Goal: Navigation & Orientation: Find specific page/section

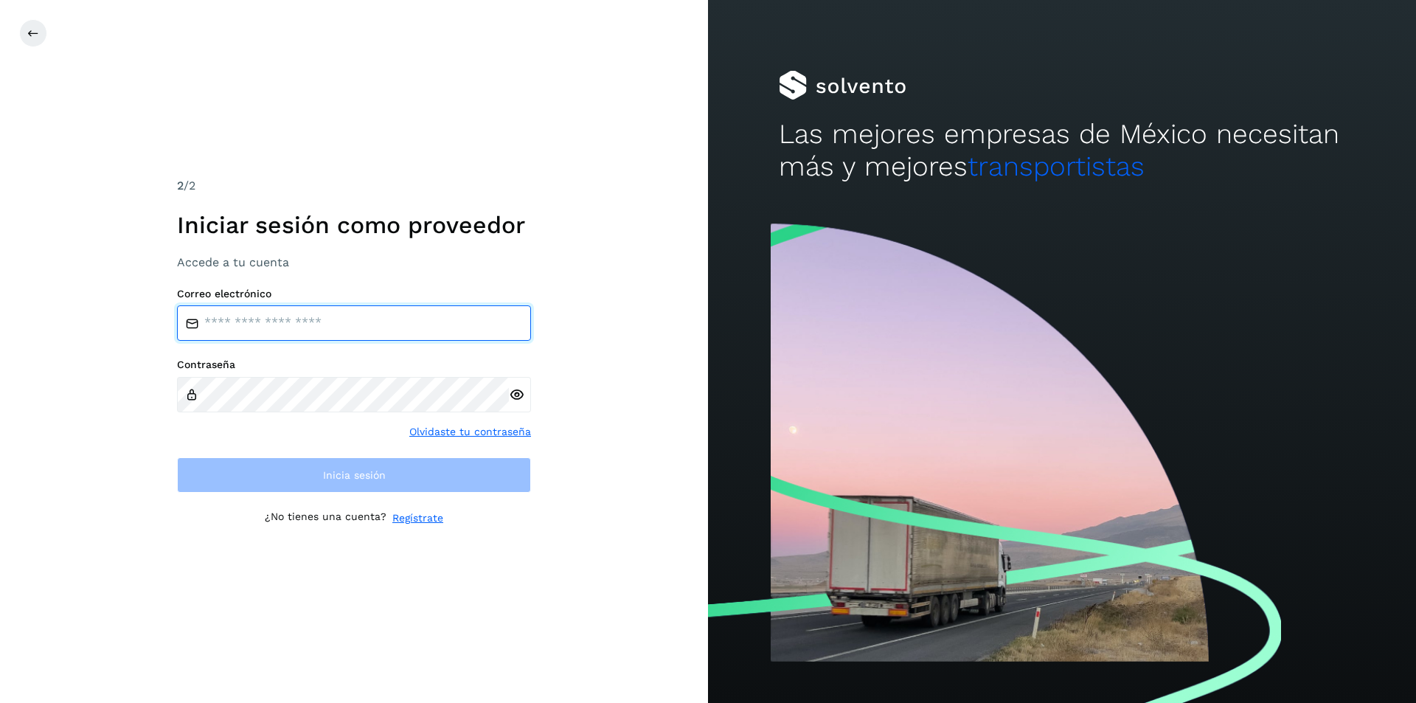
click at [228, 321] on input "email" at bounding box center [354, 322] width 354 height 35
type input "**********"
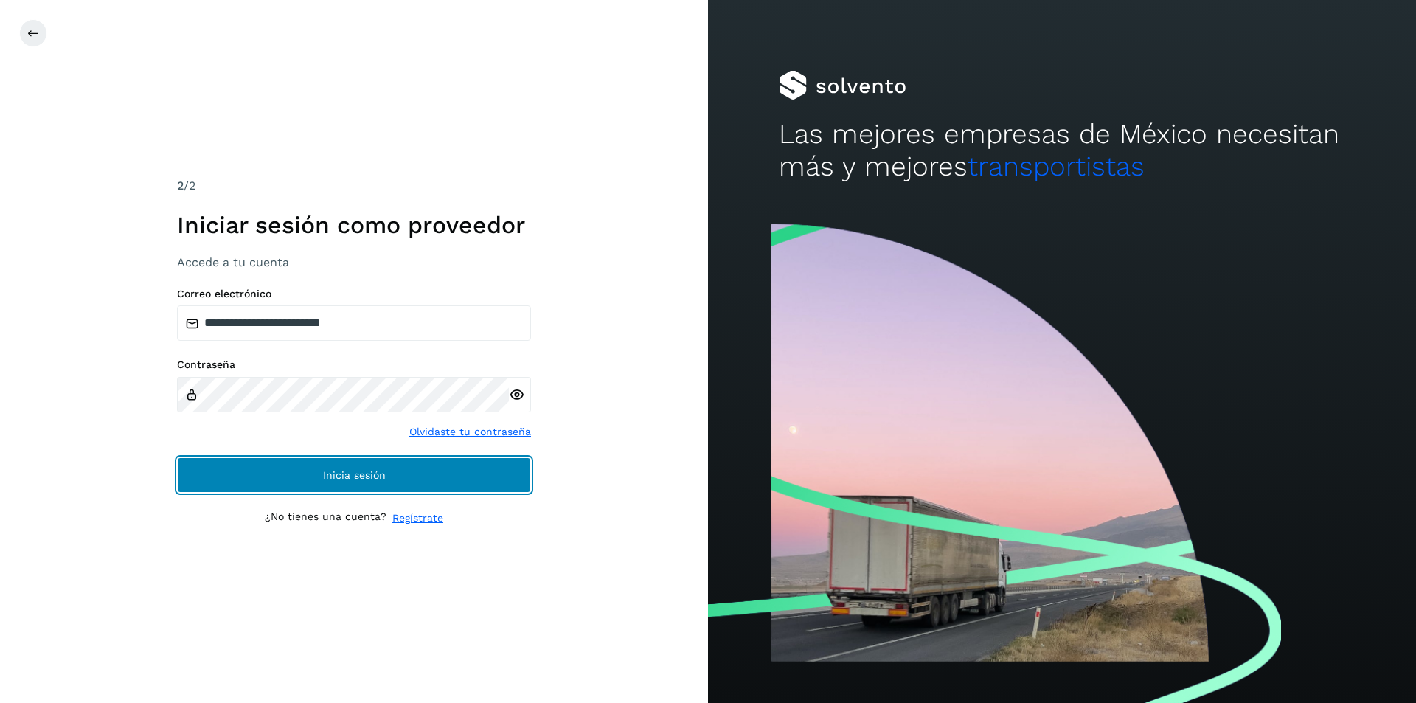
click at [359, 478] on span "Inicia sesión" at bounding box center [354, 475] width 63 height 10
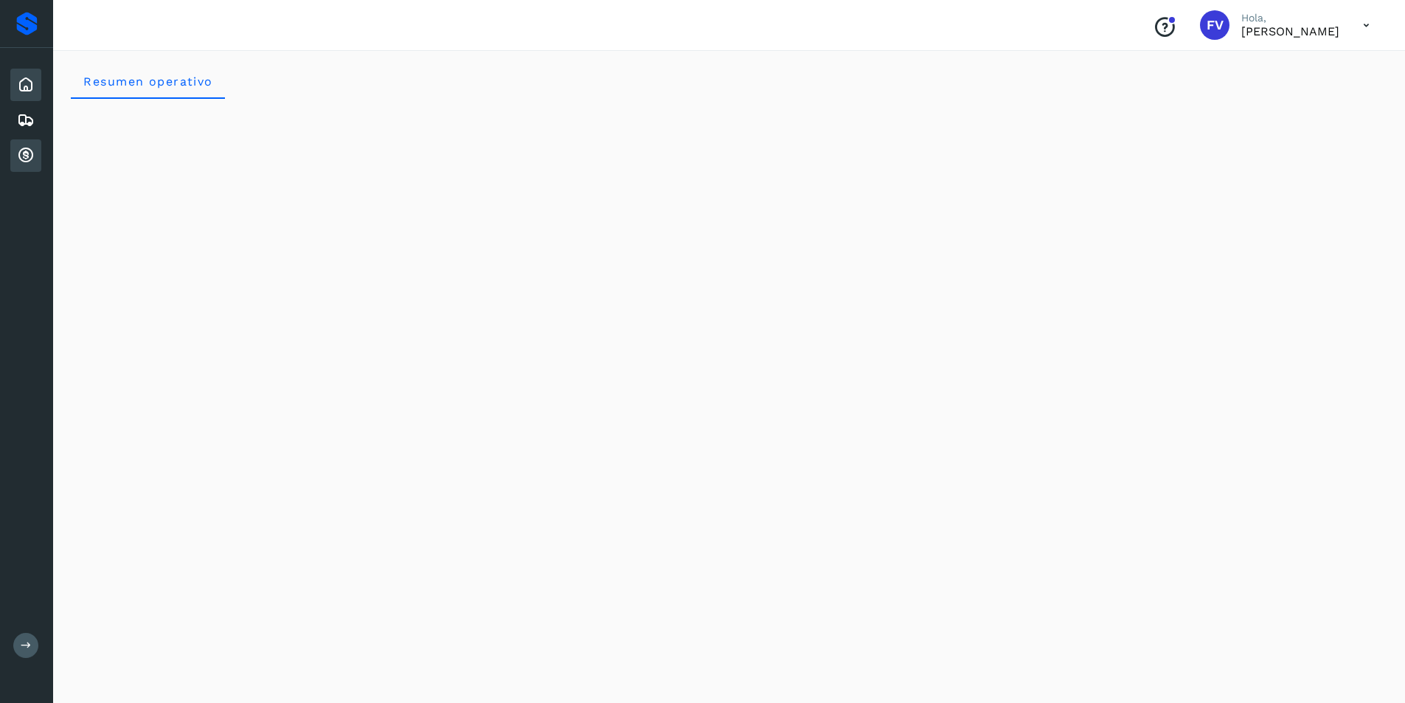
click at [41, 157] on div "Cuentas por cobrar" at bounding box center [25, 155] width 31 height 32
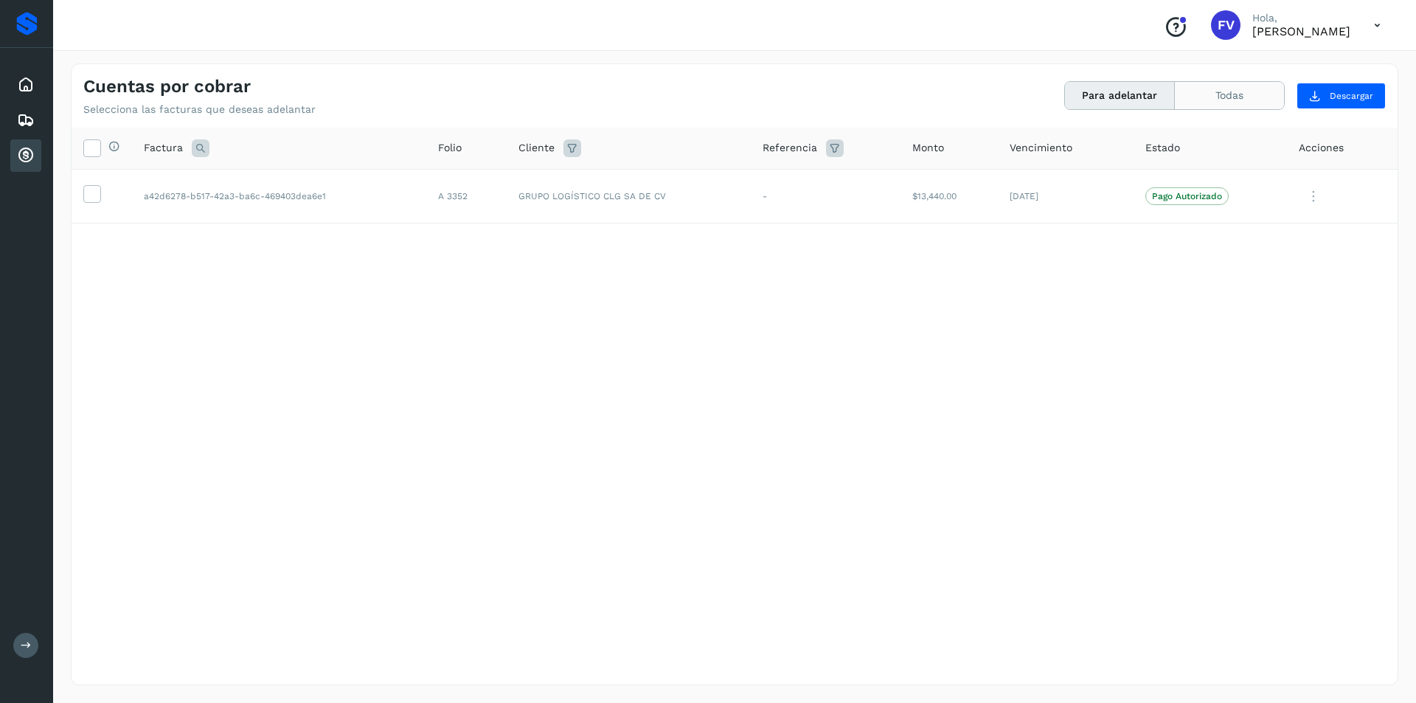
click at [1224, 98] on button "Todas" at bounding box center [1229, 95] width 109 height 27
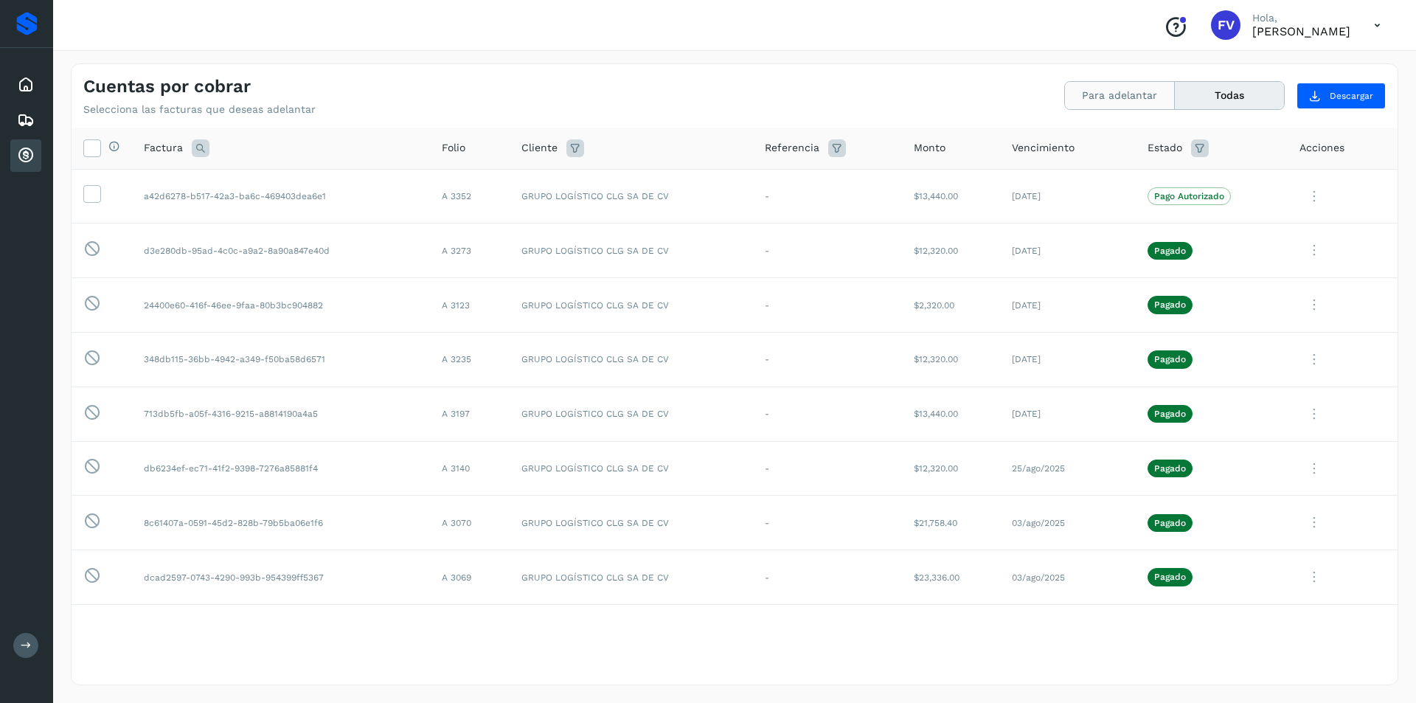
click at [1153, 90] on button "Para adelantar" at bounding box center [1120, 95] width 110 height 27
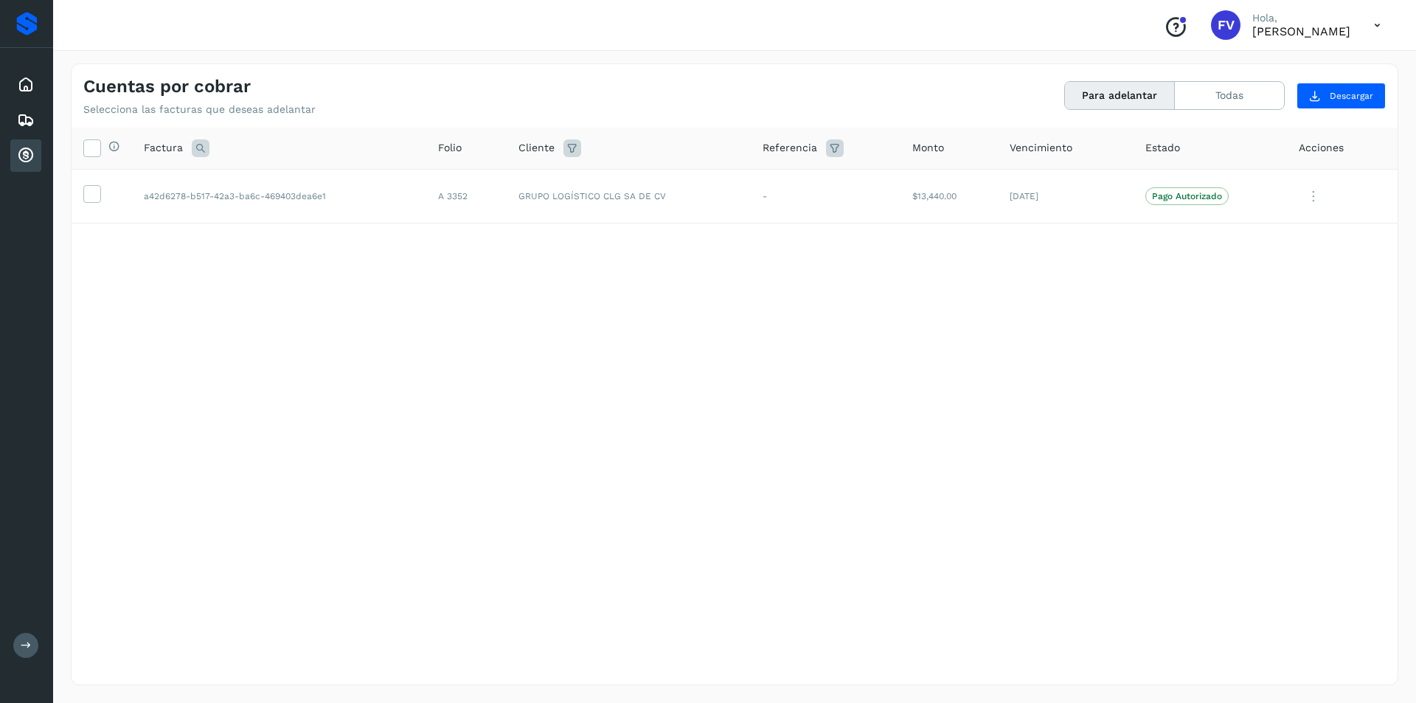
click at [1097, 81] on div "Para adelantar Todas" at bounding box center [1174, 95] width 220 height 29
click at [1209, 85] on button "Todas" at bounding box center [1229, 95] width 109 height 27
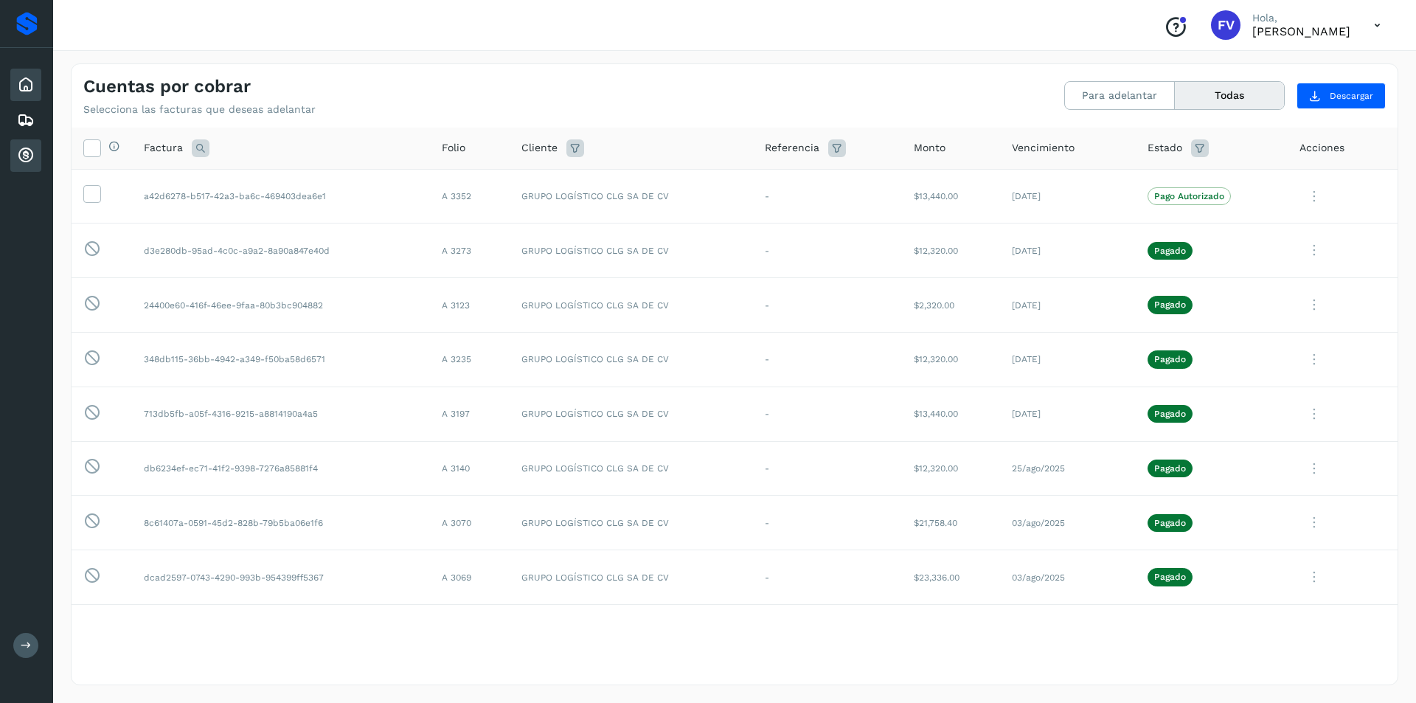
click at [40, 83] on div "Inicio" at bounding box center [25, 85] width 31 height 32
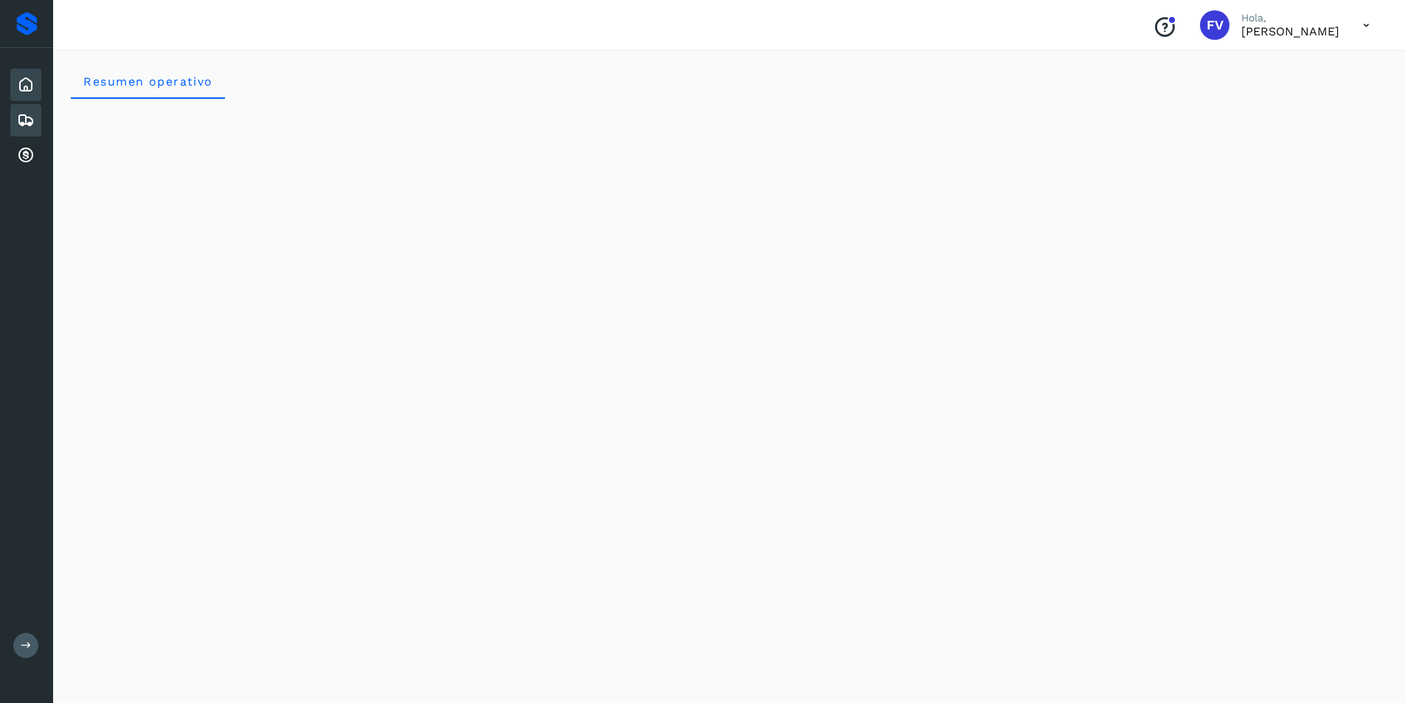
click at [31, 118] on icon at bounding box center [26, 120] width 18 height 18
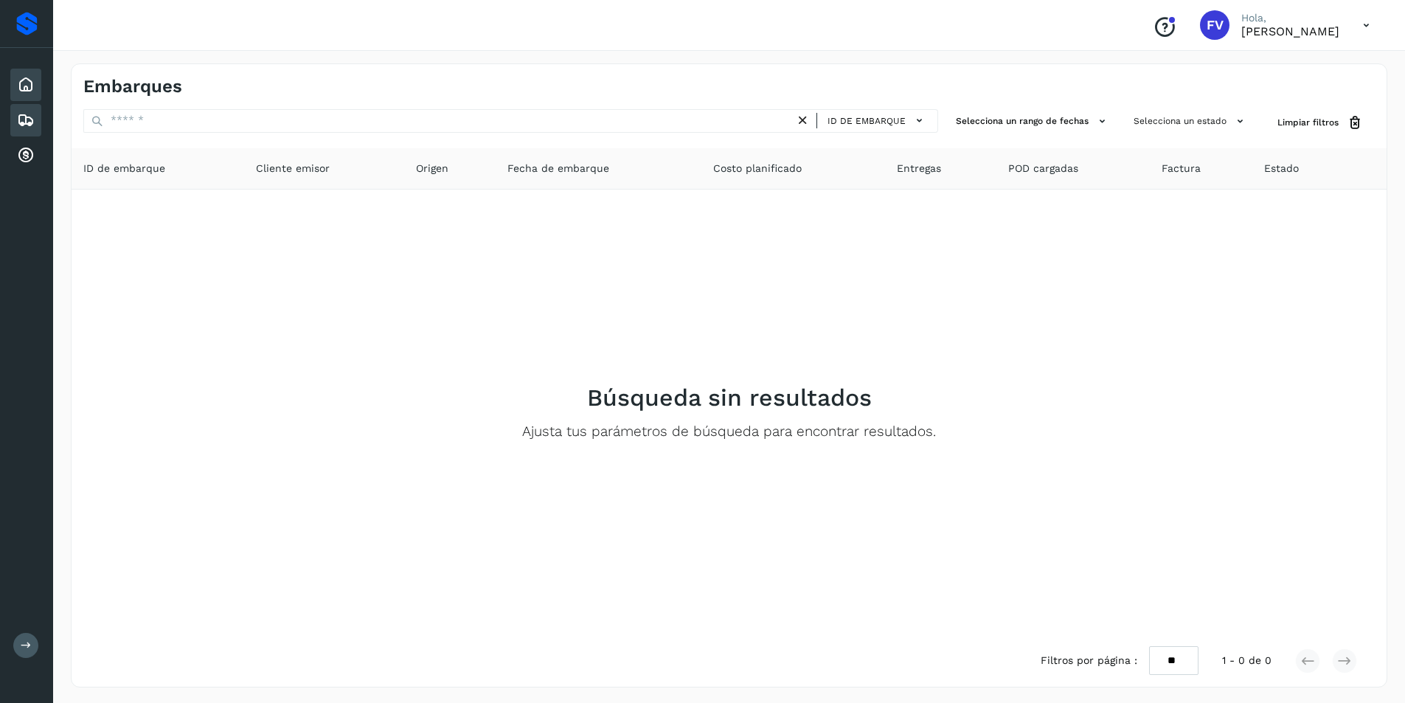
click at [29, 71] on div "Inicio" at bounding box center [25, 85] width 31 height 32
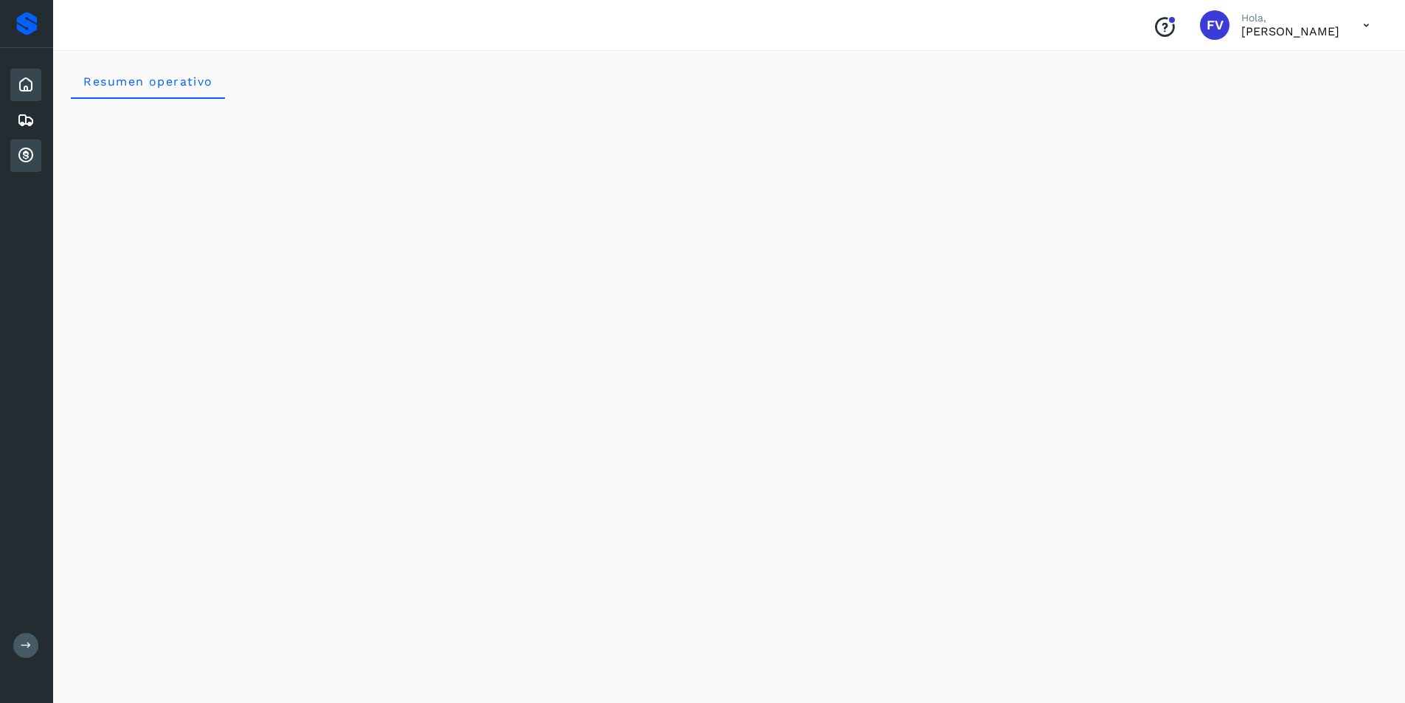
click at [34, 151] on icon at bounding box center [26, 156] width 18 height 18
